Goal: Book appointment/travel/reservation

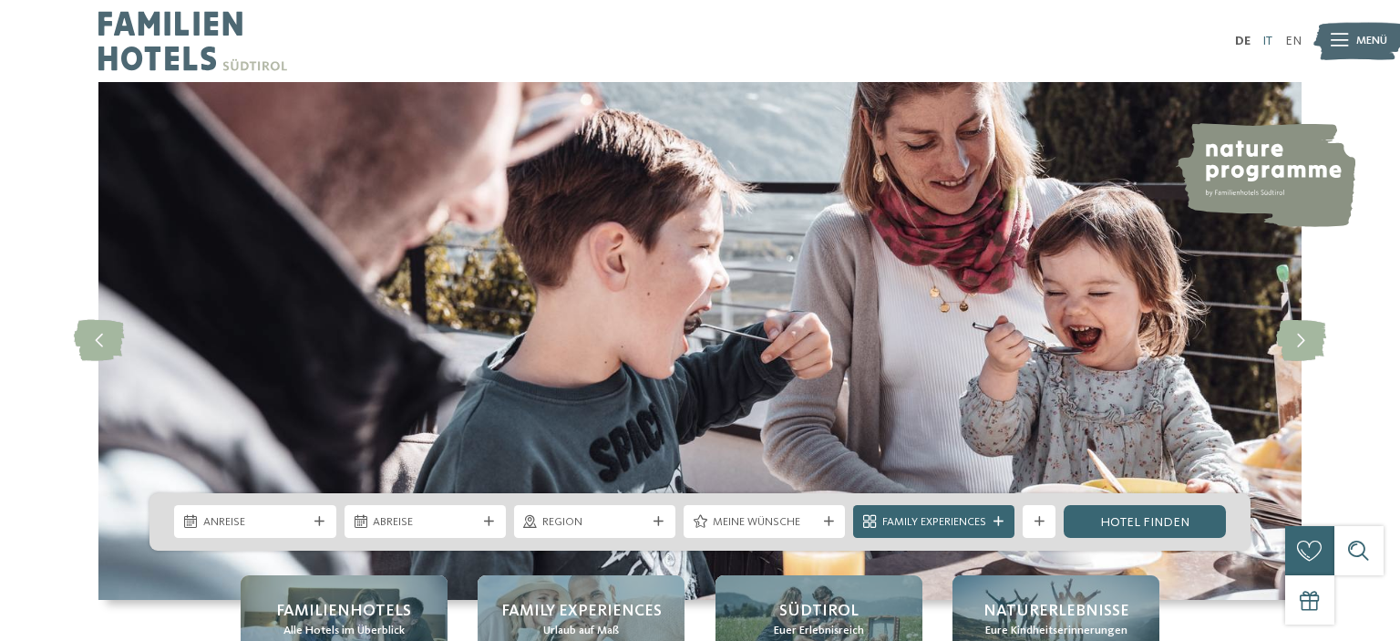
click at [1263, 36] on link "IT" at bounding box center [1267, 41] width 10 height 13
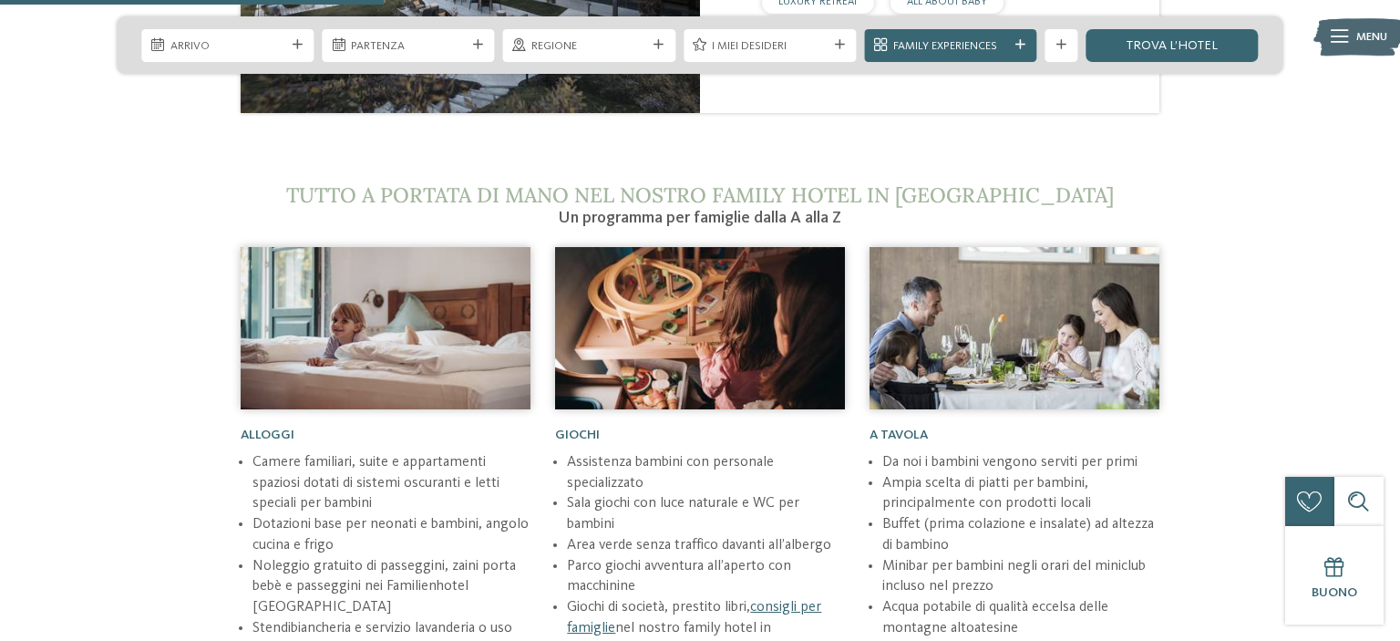
scroll to position [2501, 0]
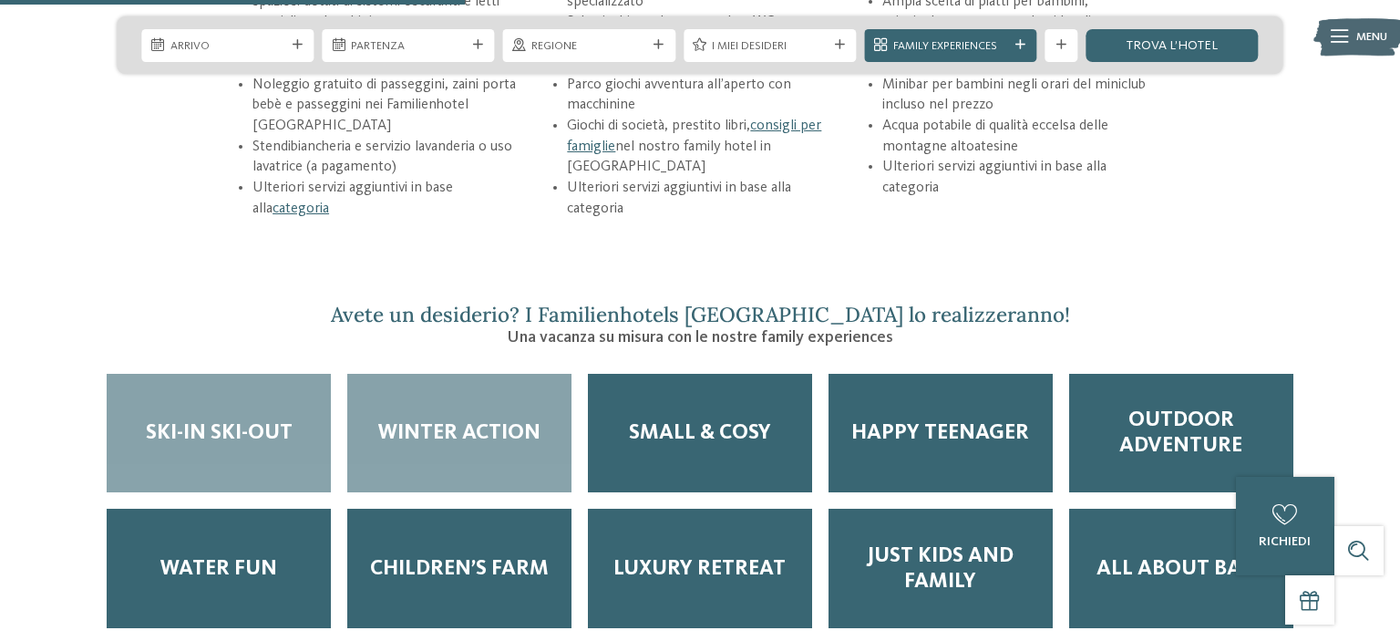
click at [471, 385] on div "Winter Action" at bounding box center [459, 433] width 224 height 119
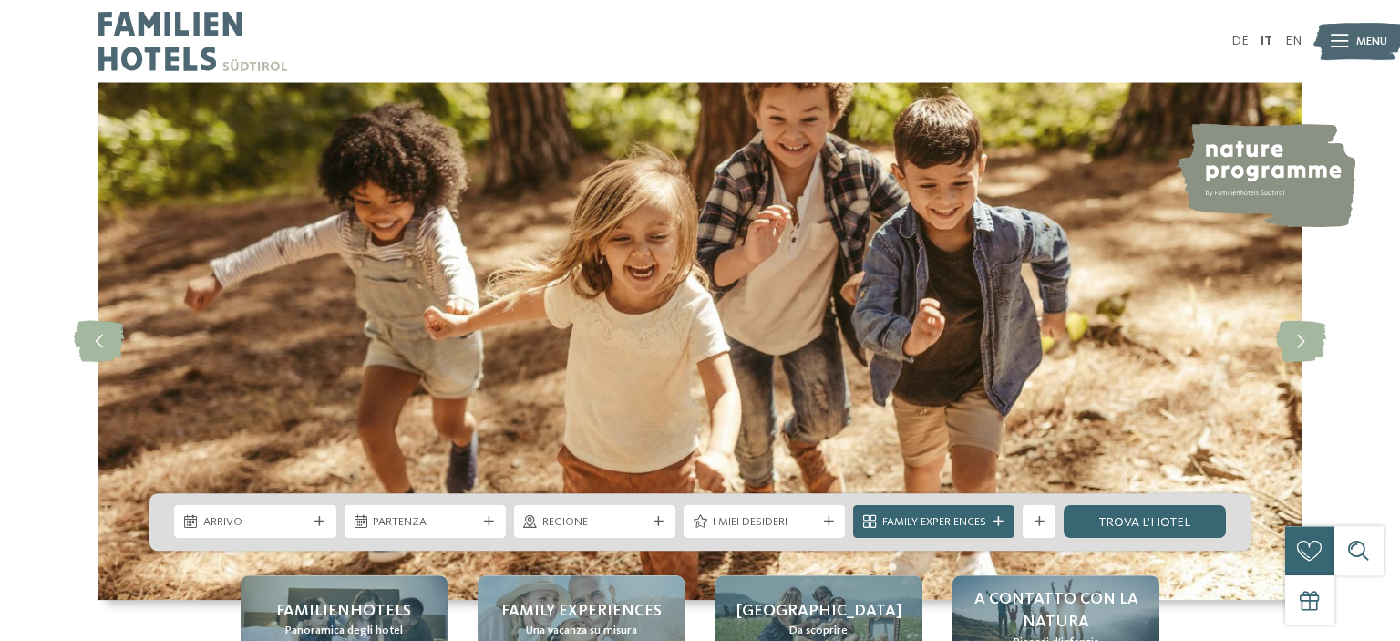
scroll to position [0, 0]
click at [313, 519] on div at bounding box center [320, 522] width 16 height 10
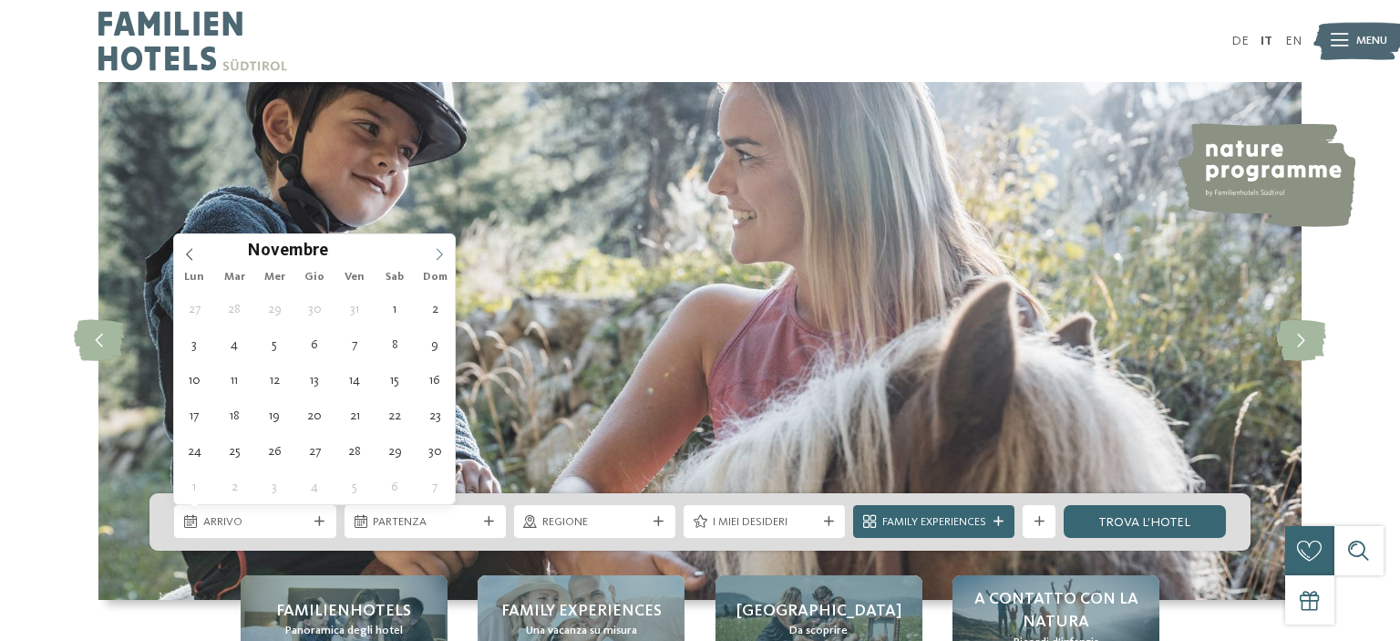
click at [442, 246] on span at bounding box center [439, 249] width 31 height 31
type div "19.12.2025"
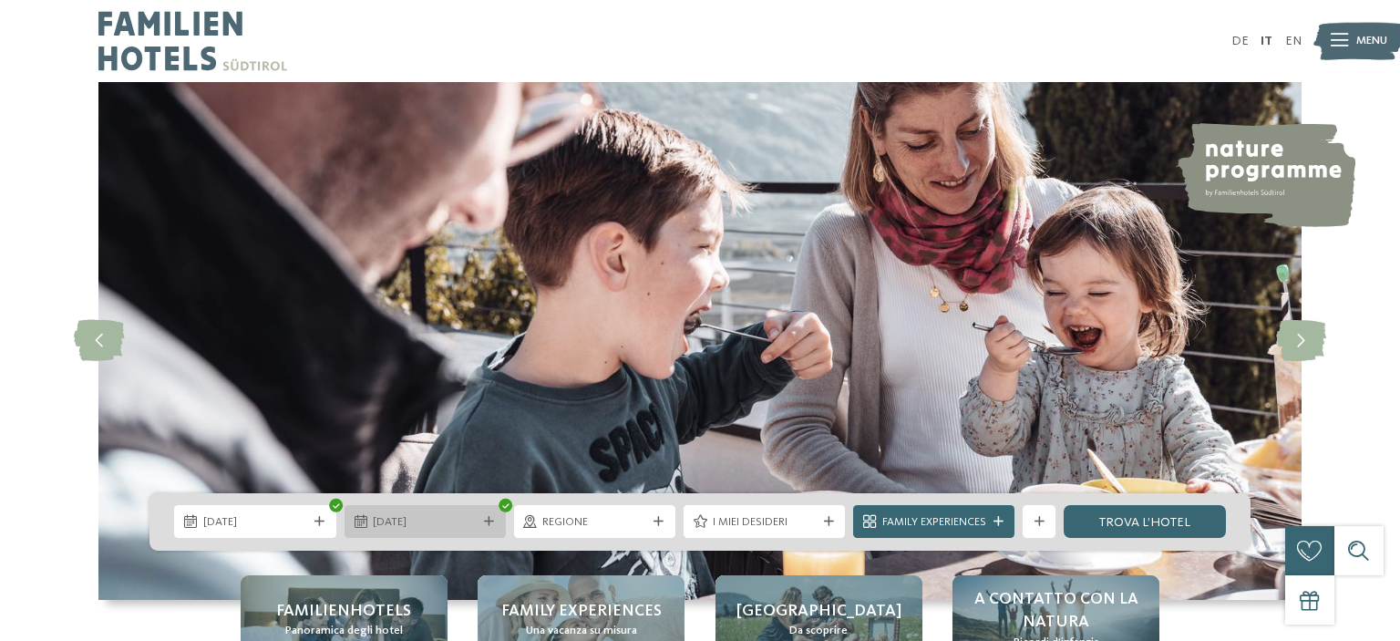
click at [434, 511] on div "19.12.2025" at bounding box center [424, 521] width 161 height 33
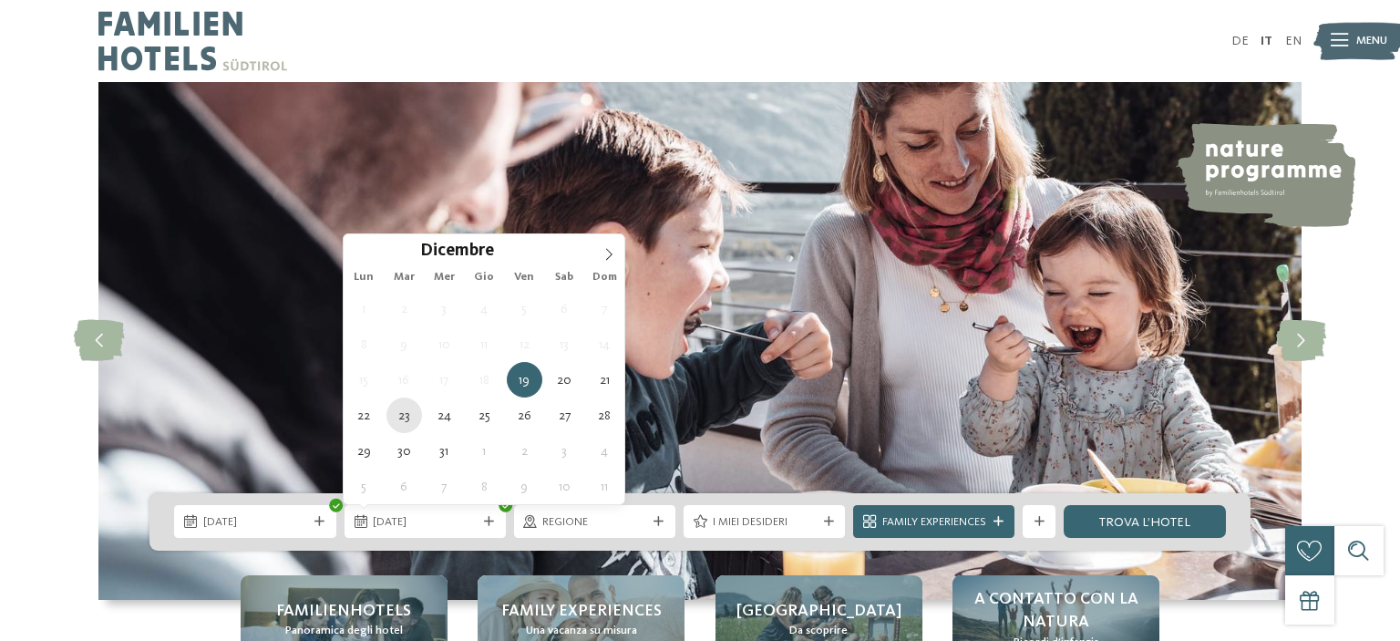
type div "23.12.2025"
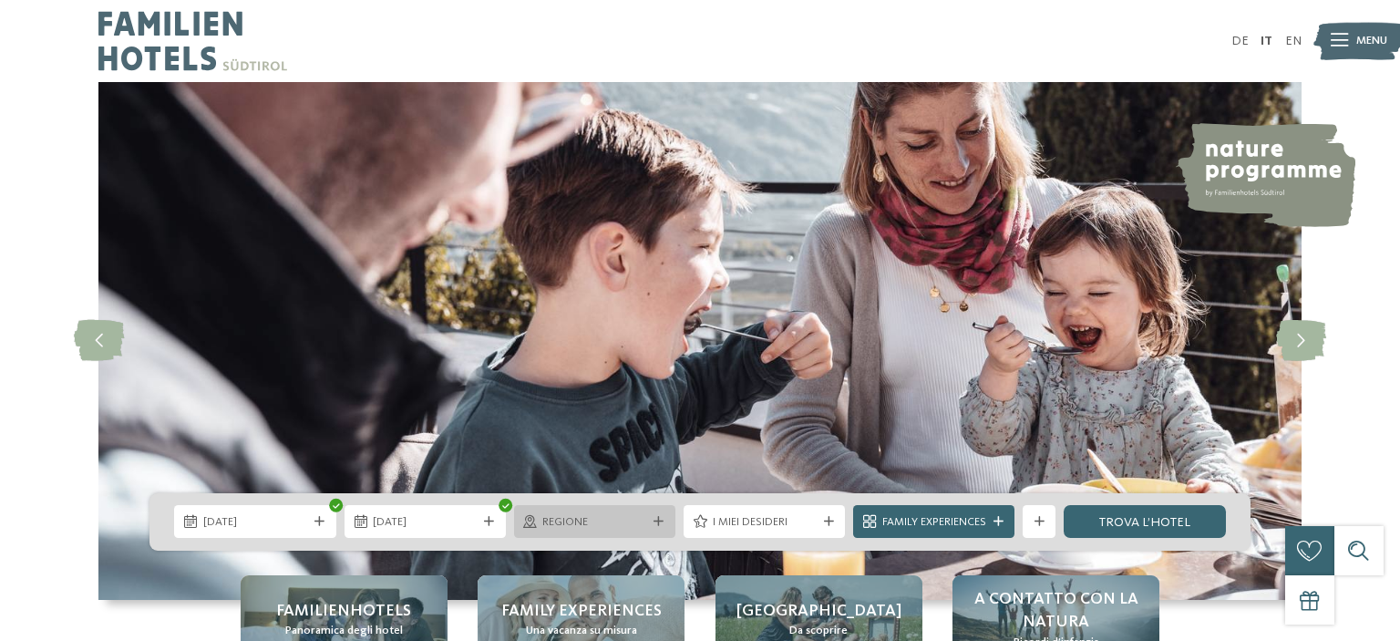
click at [626, 521] on span "Regione" at bounding box center [594, 522] width 104 height 16
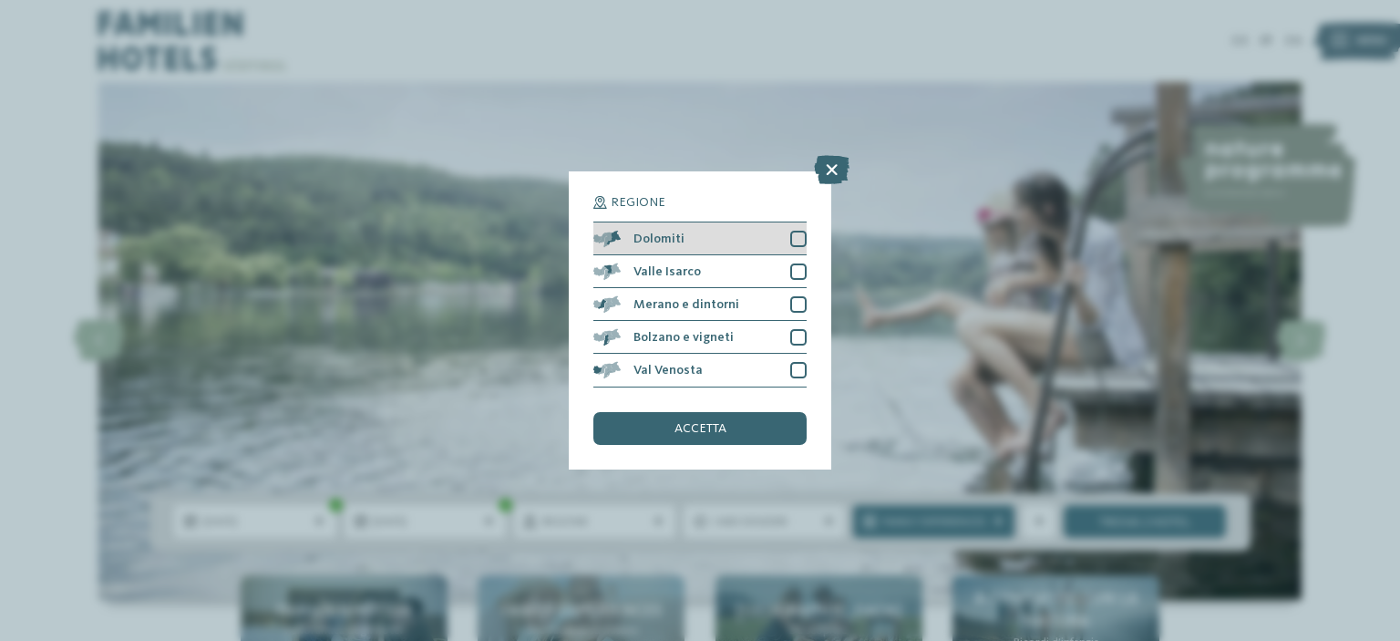
click at [796, 234] on div at bounding box center [798, 239] width 16 height 16
click at [691, 430] on span "accetta" at bounding box center [700, 428] width 52 height 13
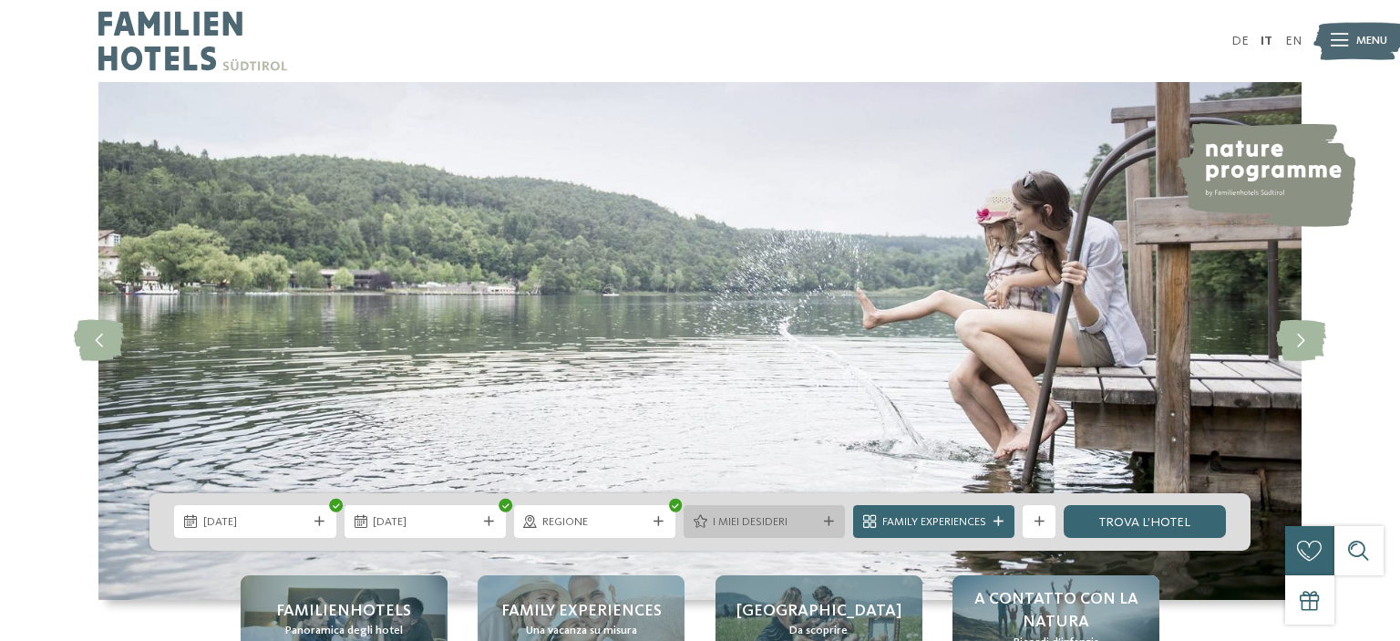
click at [760, 519] on span "I miei desideri" at bounding box center [765, 522] width 104 height 16
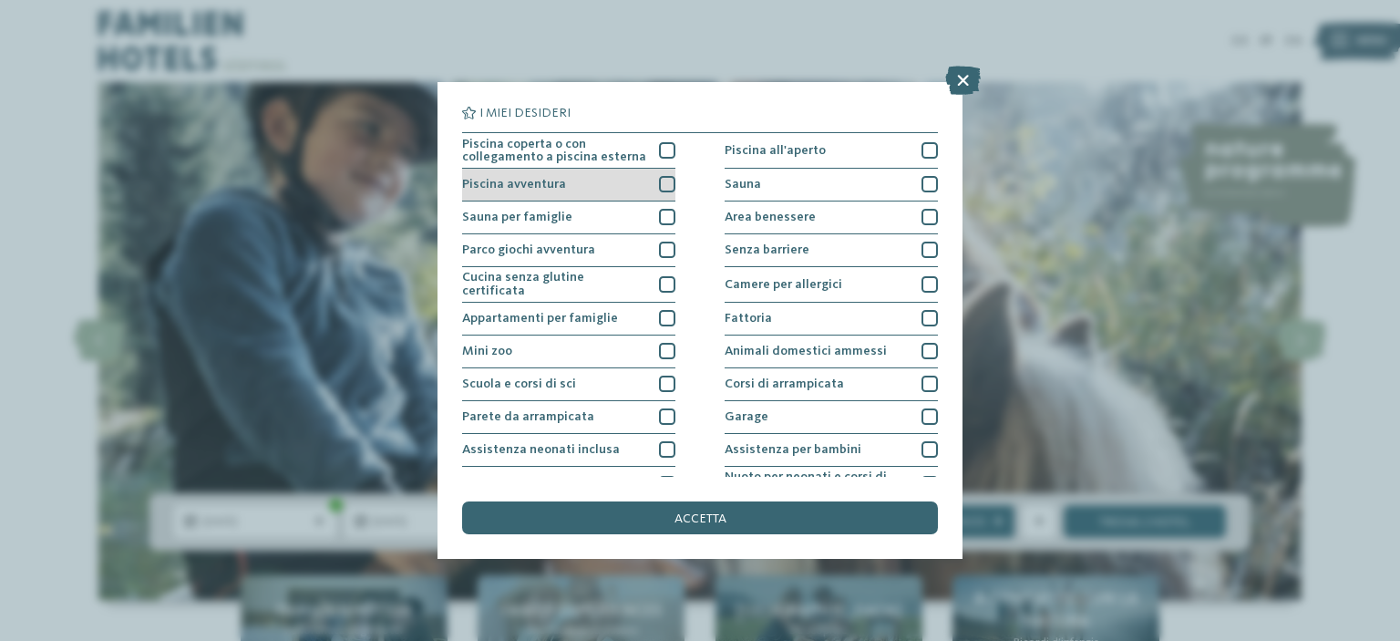
click at [667, 180] on div at bounding box center [667, 184] width 16 height 16
click at [663, 148] on div at bounding box center [667, 150] width 16 height 16
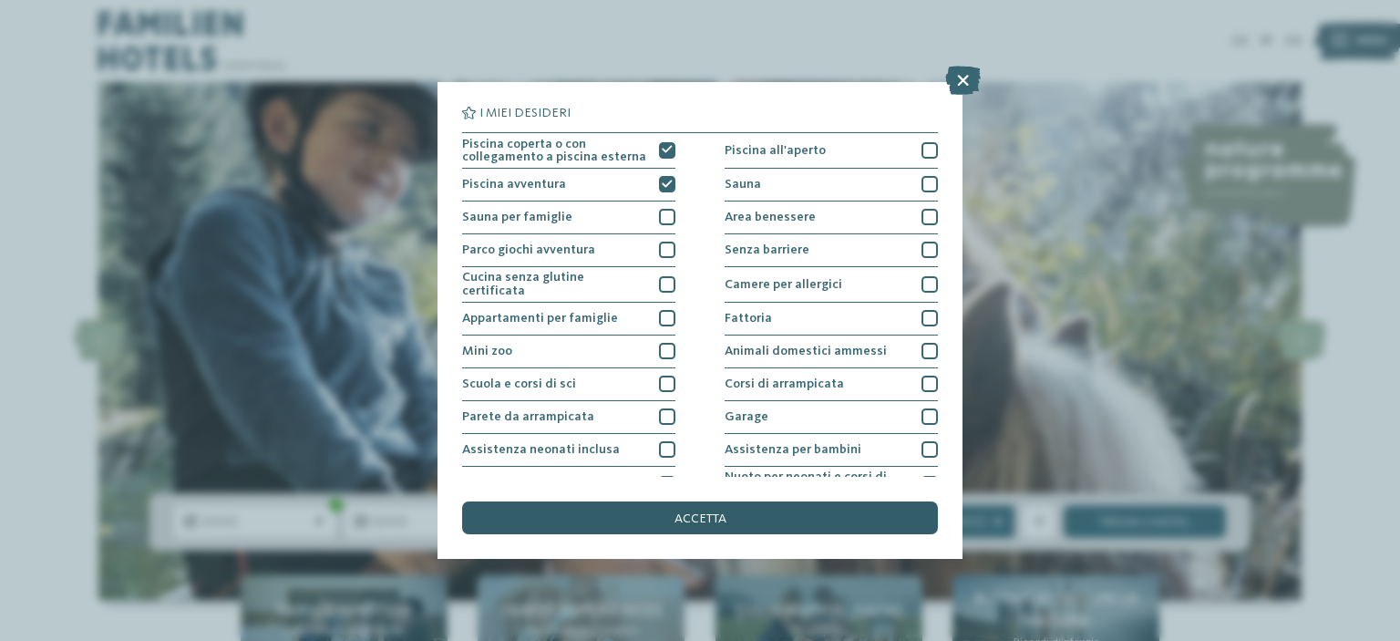
click at [668, 516] on div "accetta" at bounding box center [700, 517] width 476 height 33
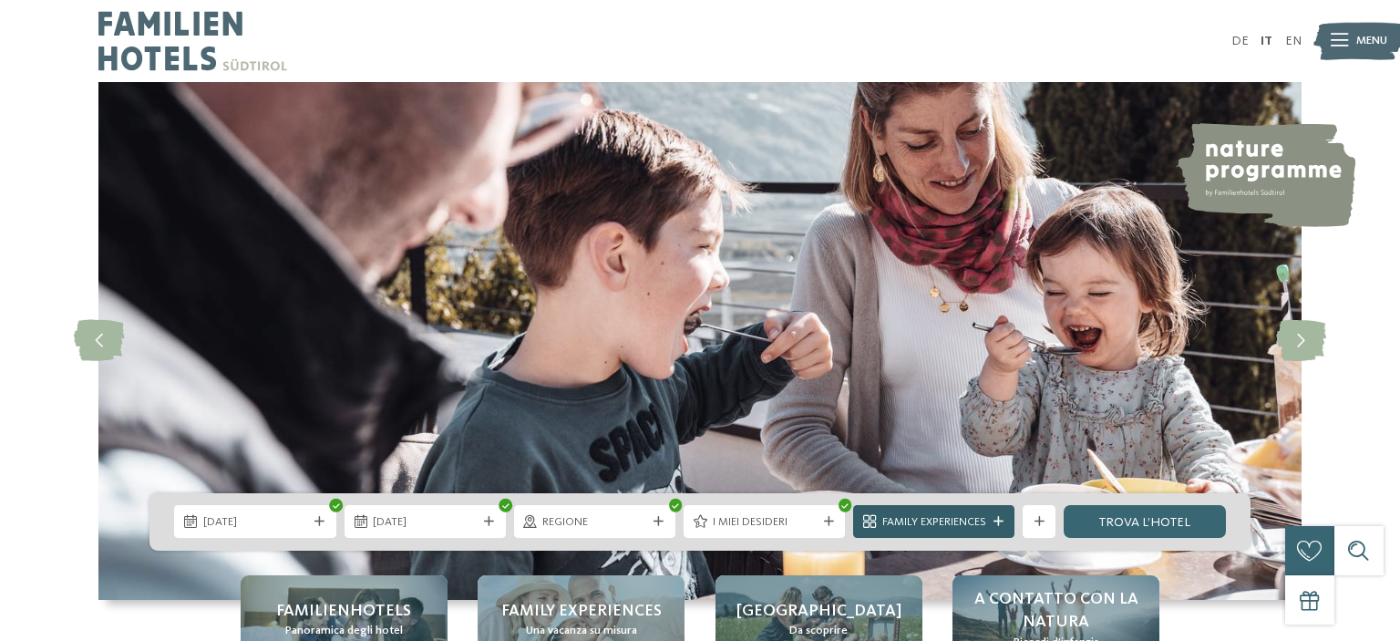
click at [945, 516] on span "Family Experiences" at bounding box center [934, 522] width 104 height 16
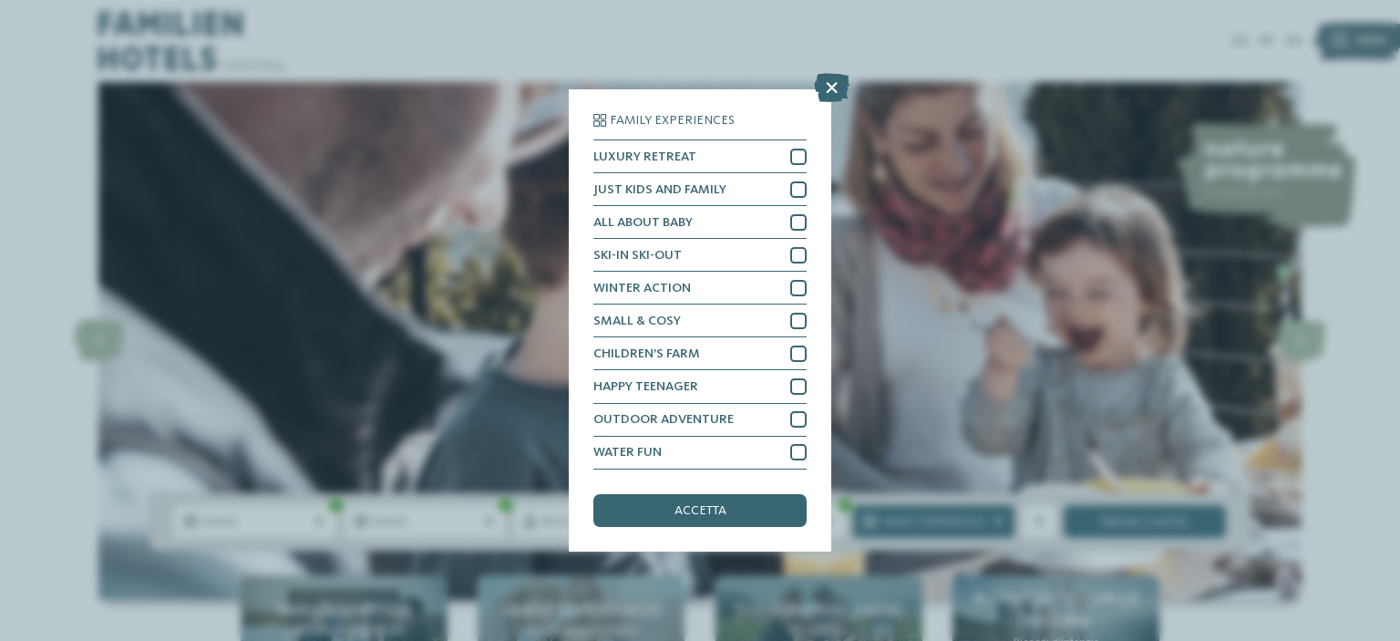
drag, startPoint x: 877, startPoint y: 512, endPoint x: 877, endPoint y: 484, distance: 28.3
click at [877, 508] on div "Family Experiences LUXURY RETREAT JUST KIDS AND FAMILY" at bounding box center [700, 320] width 1400 height 641
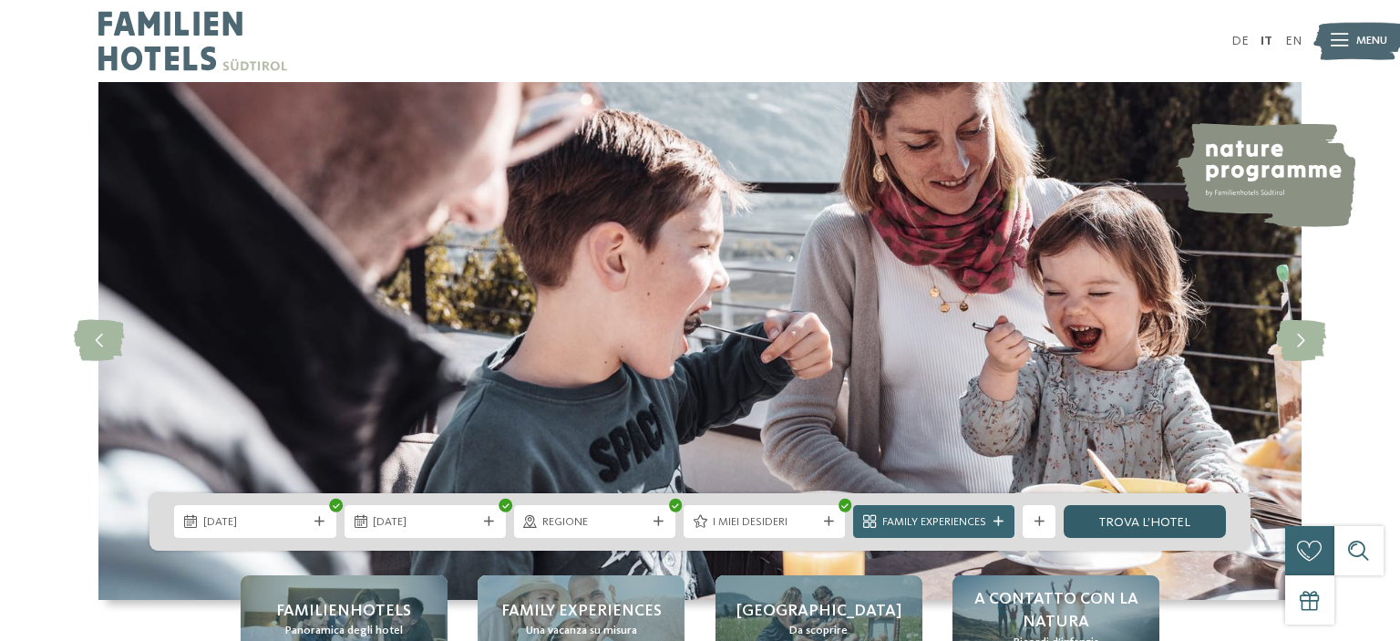
click at [1124, 515] on link "trova l’hotel" at bounding box center [1143, 521] width 161 height 33
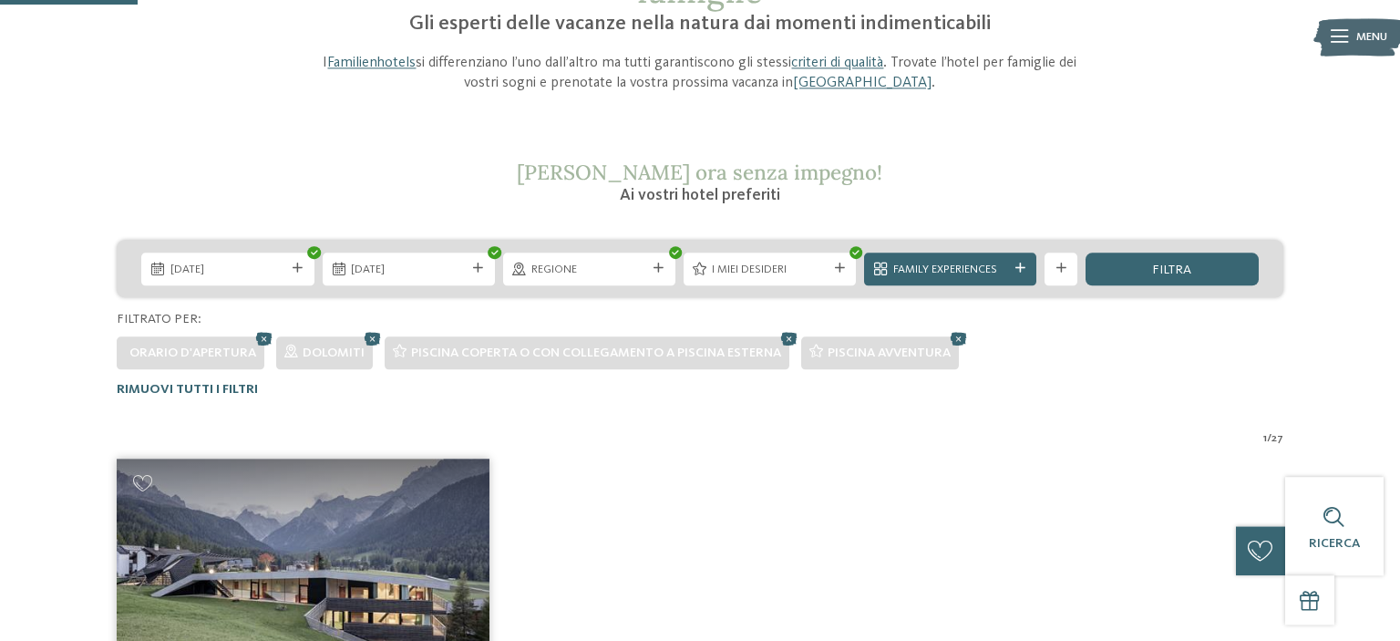
scroll to position [528, 0]
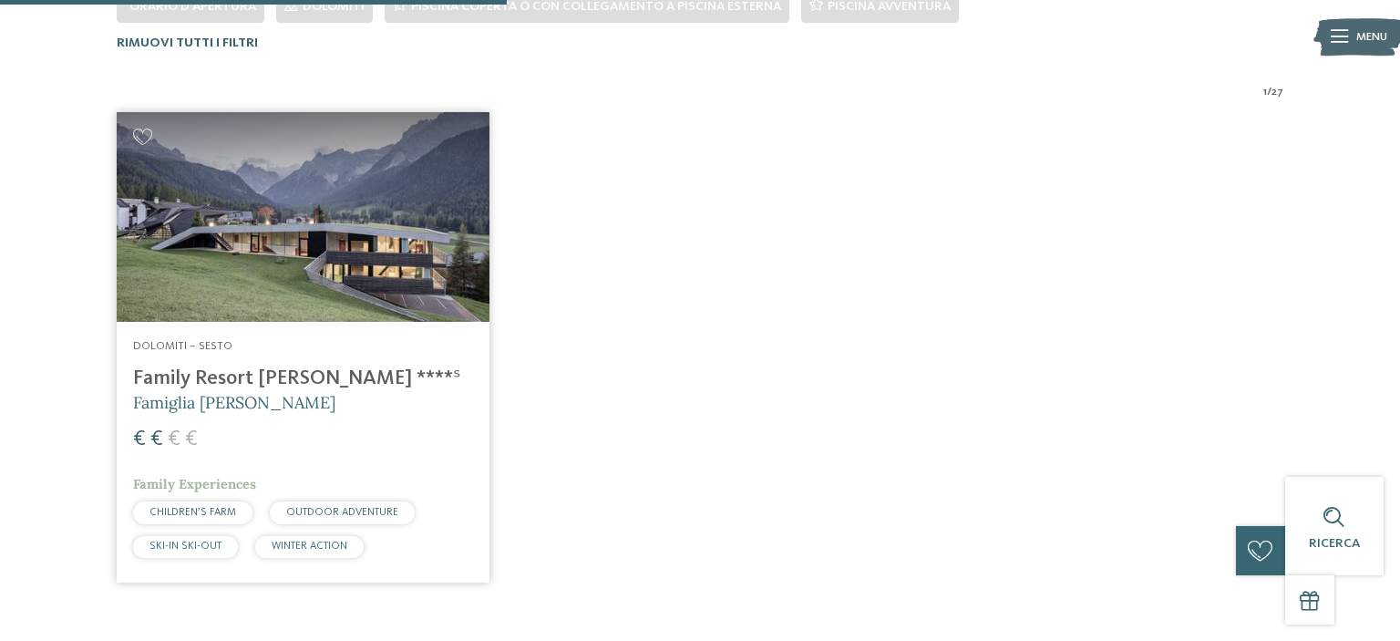
click at [350, 219] on img at bounding box center [303, 217] width 372 height 210
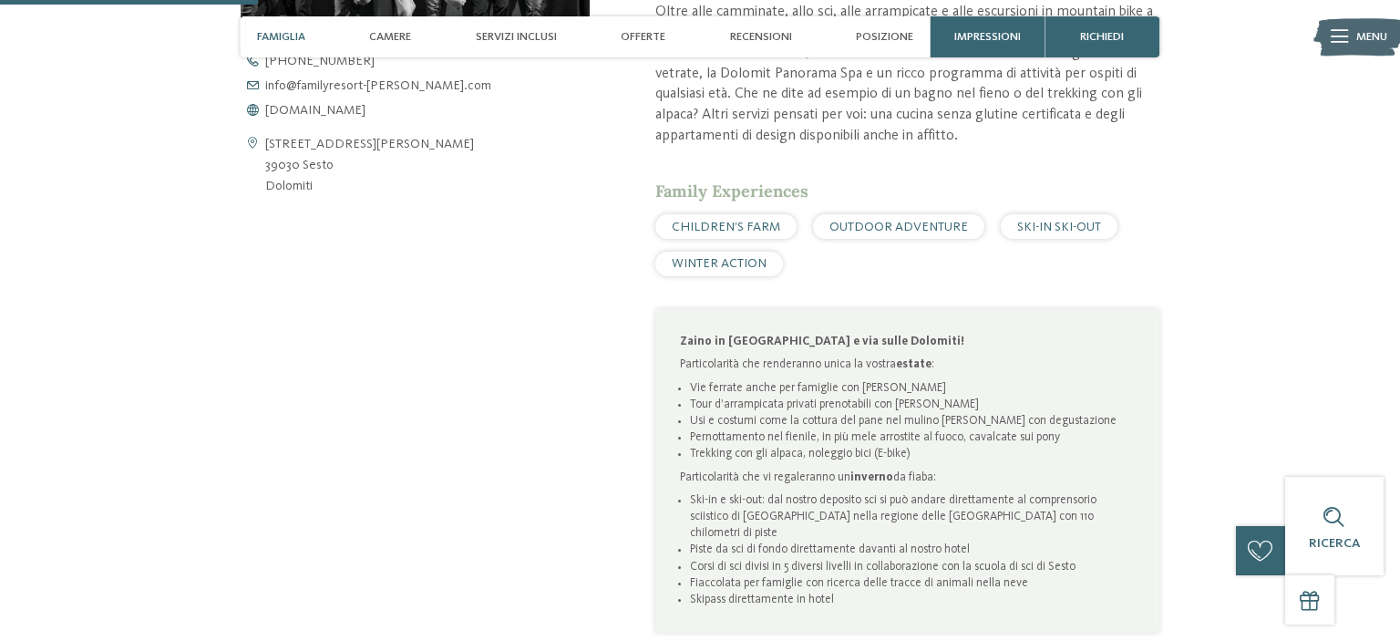
scroll to position [962, 0]
